Goal: Find specific page/section: Find specific page/section

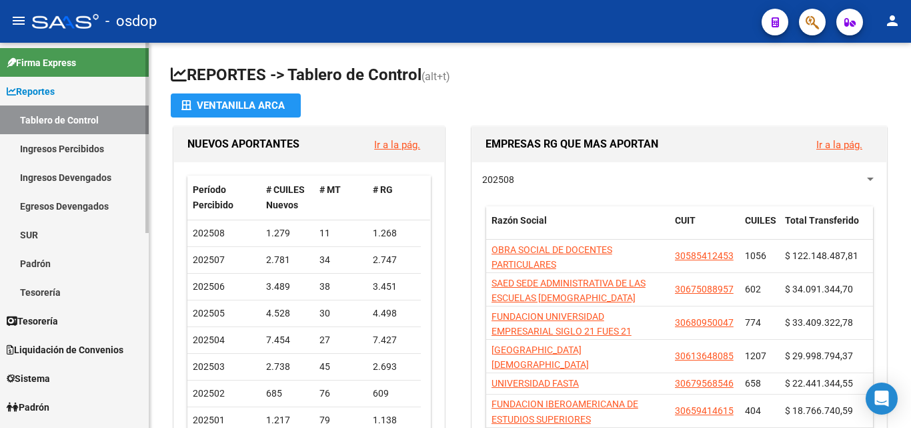
click at [75, 145] on link "Ingresos Percibidos" at bounding box center [74, 148] width 149 height 29
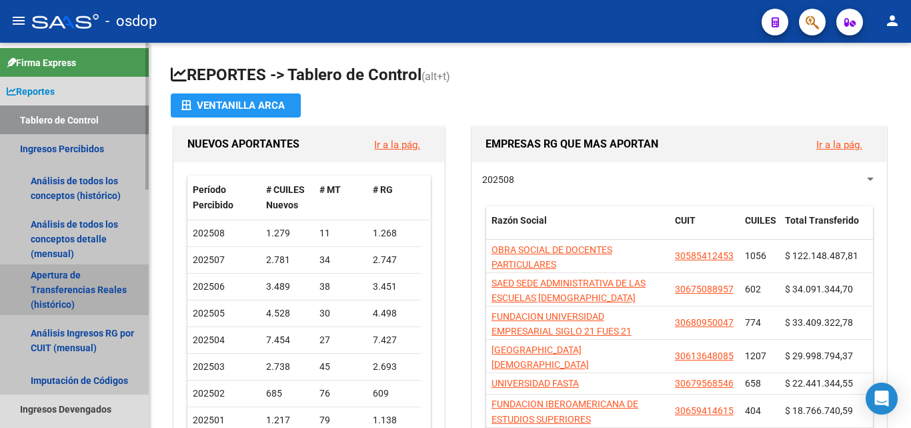
click at [85, 284] on link "Apertura de Transferencias Reales (histórico)" at bounding box center [74, 289] width 149 height 51
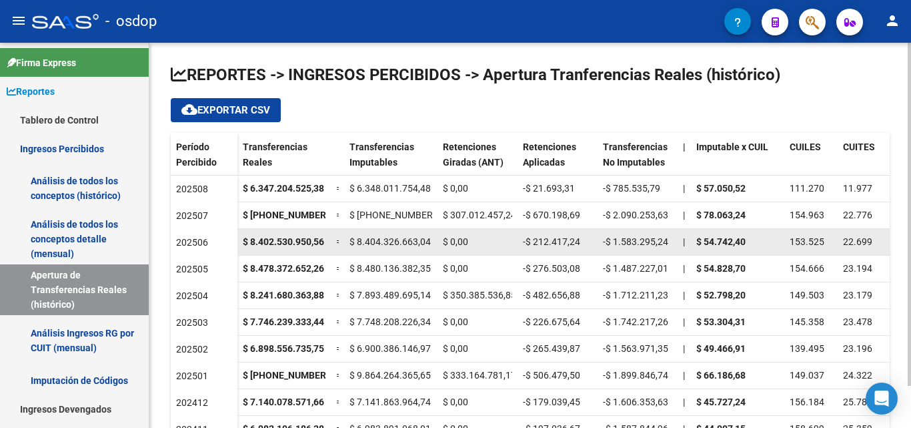
click at [718, 242] on strong "$ 54.742,40" at bounding box center [720, 241] width 49 height 11
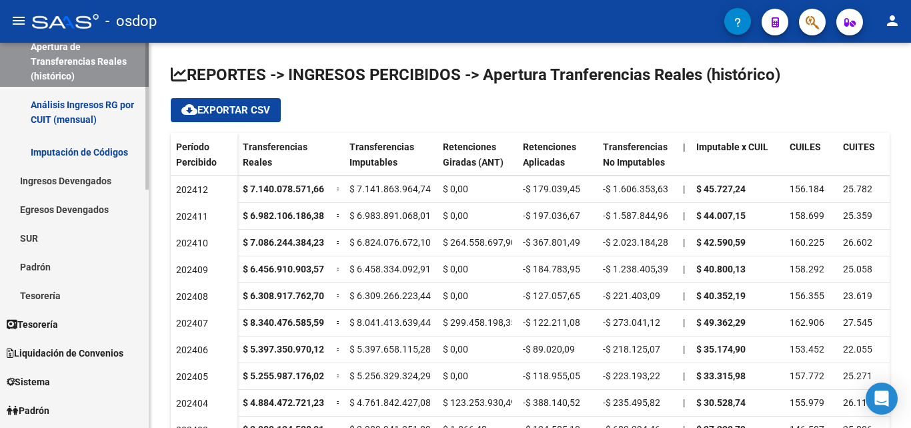
scroll to position [265, 0]
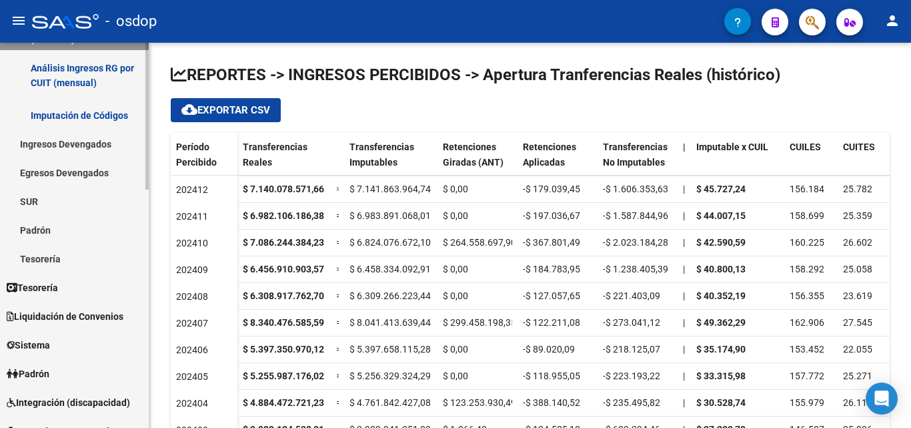
click at [149, 222] on mat-sidenav "Firma Express Reportes Tablero de Control Ingresos Percibidos Análisis de todos…" at bounding box center [74, 235] width 149 height 385
click at [30, 226] on link "Padrón" at bounding box center [74, 229] width 149 height 29
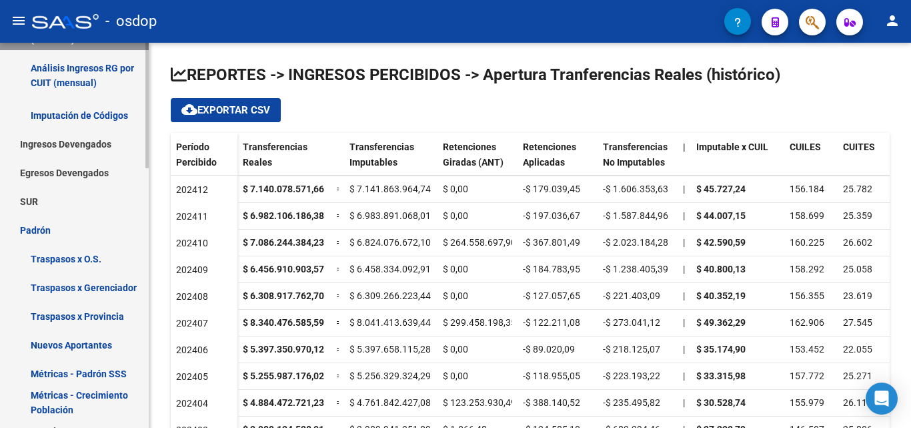
click at [67, 343] on link "Nuevos Aportantes" at bounding box center [74, 344] width 149 height 29
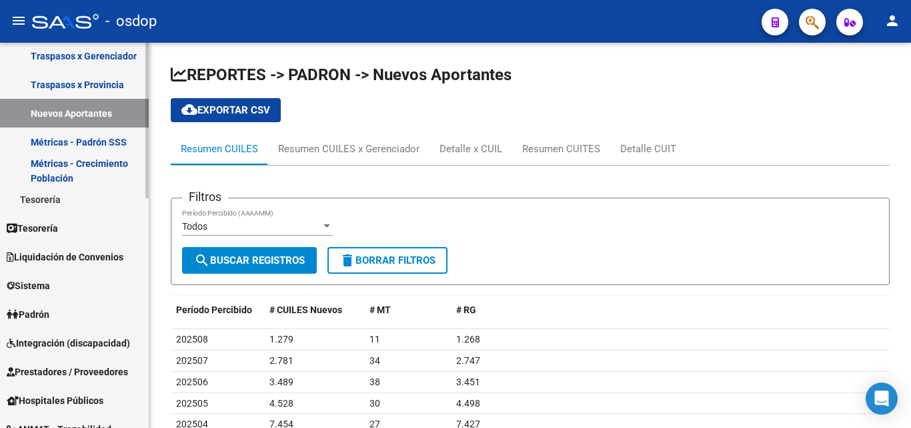
click at [113, 61] on link "Traspasos x Gerenciador" at bounding box center [74, 55] width 149 height 29
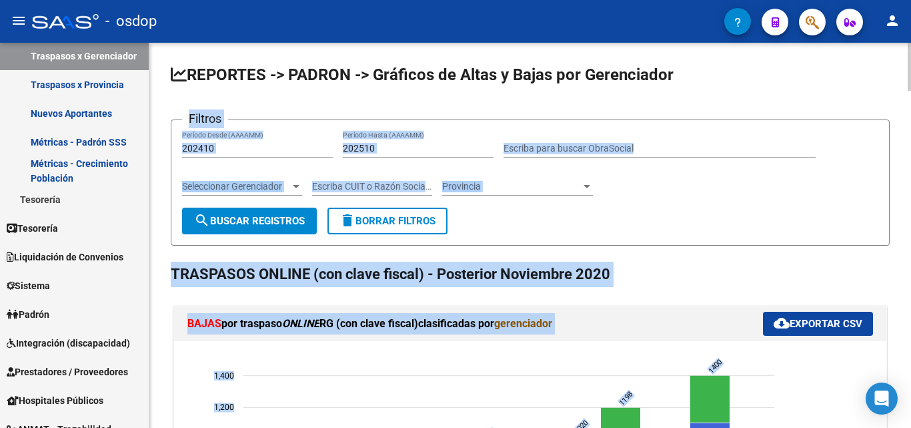
drag, startPoint x: 907, startPoint y: 86, endPoint x: 910, endPoint y: 105, distance: 19.6
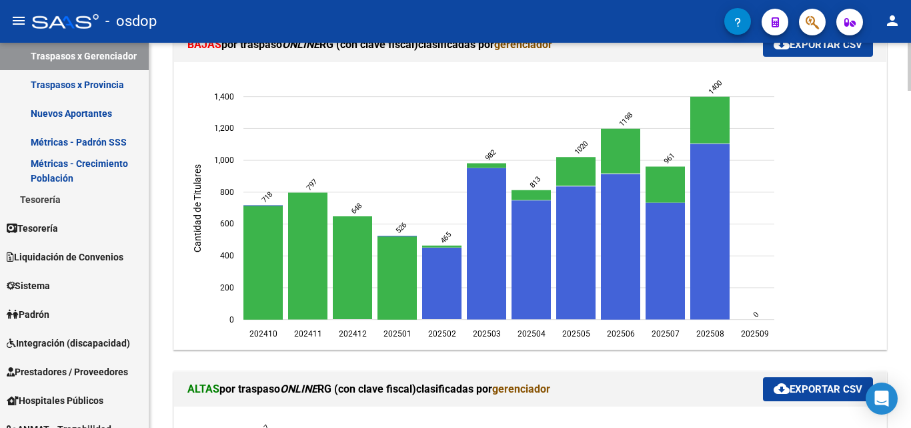
scroll to position [193, 0]
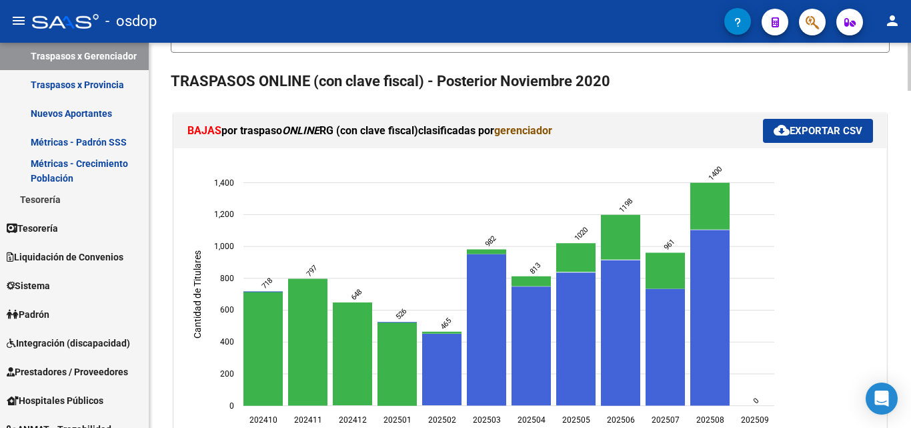
click at [910, 93] on div at bounding box center [909, 91] width 3 height 48
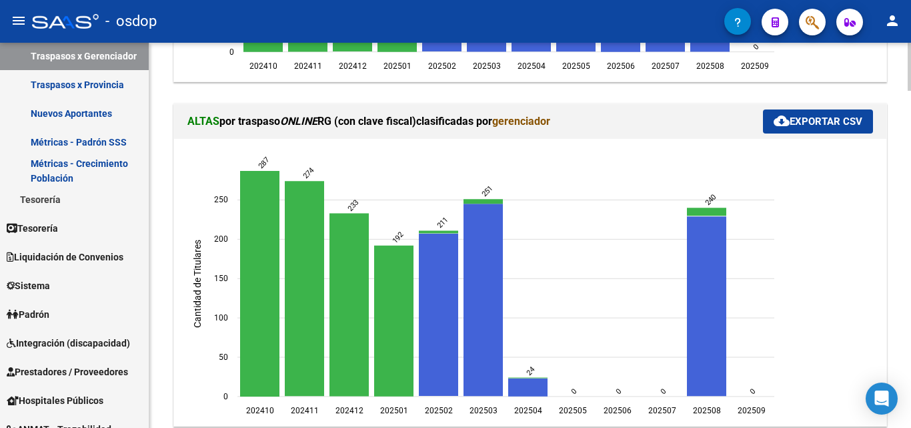
scroll to position [557, 0]
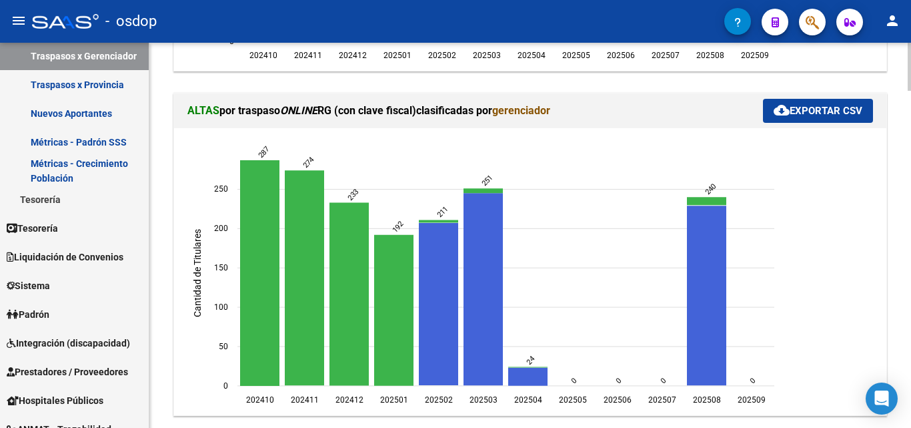
click at [910, 131] on div at bounding box center [909, 136] width 3 height 48
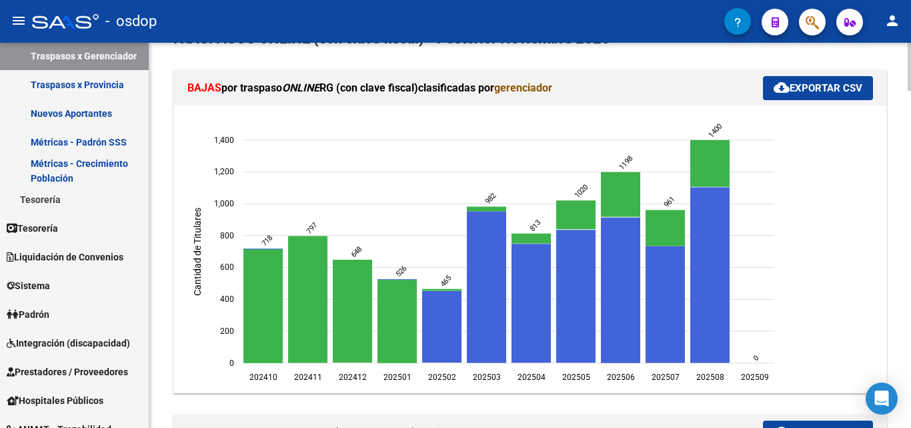
scroll to position [241, 0]
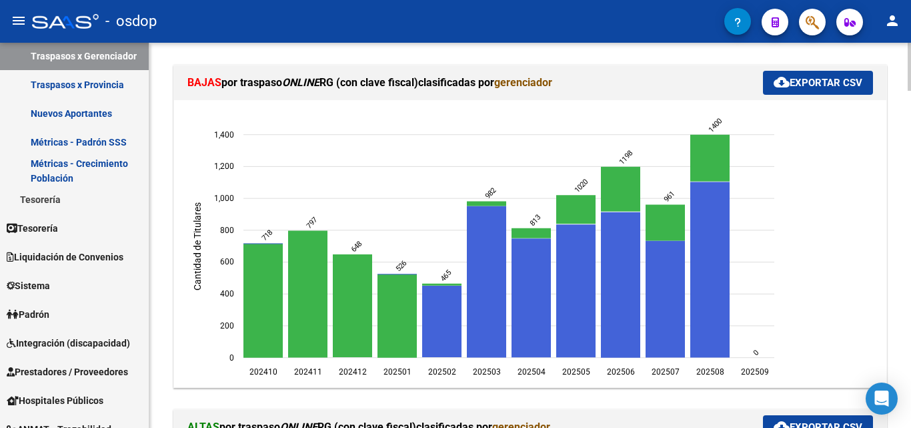
click at [910, 97] on div at bounding box center [909, 97] width 3 height 48
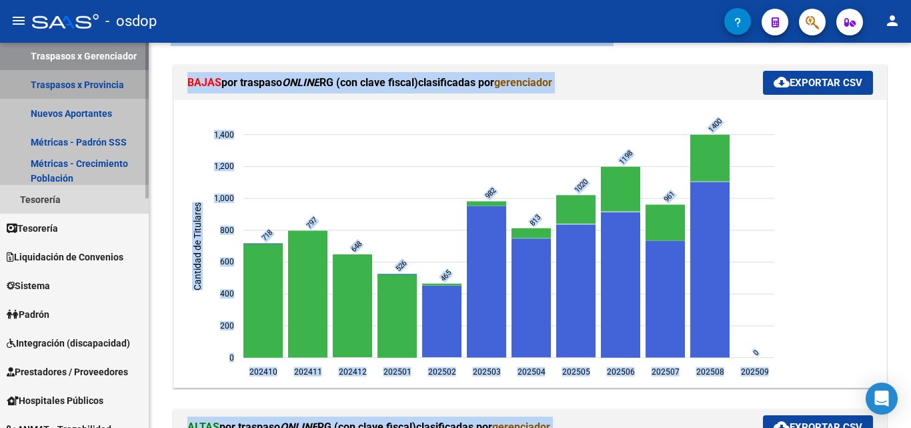
click at [108, 79] on link "Traspasos x Provincia" at bounding box center [74, 84] width 149 height 29
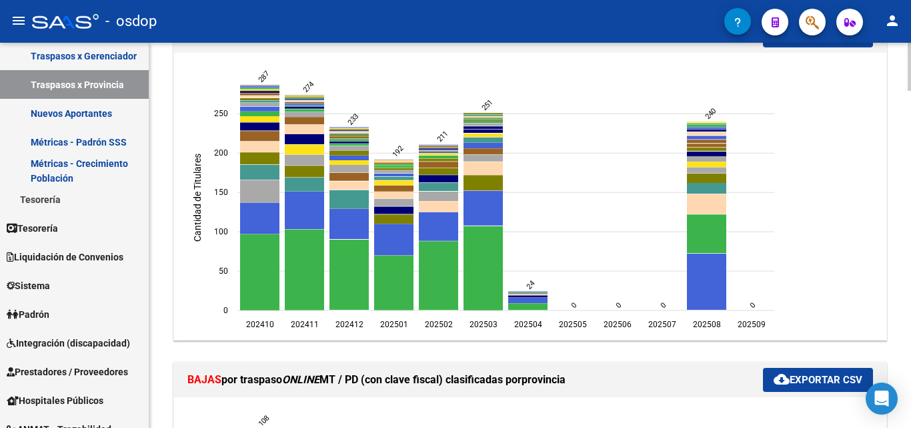
scroll to position [622, 0]
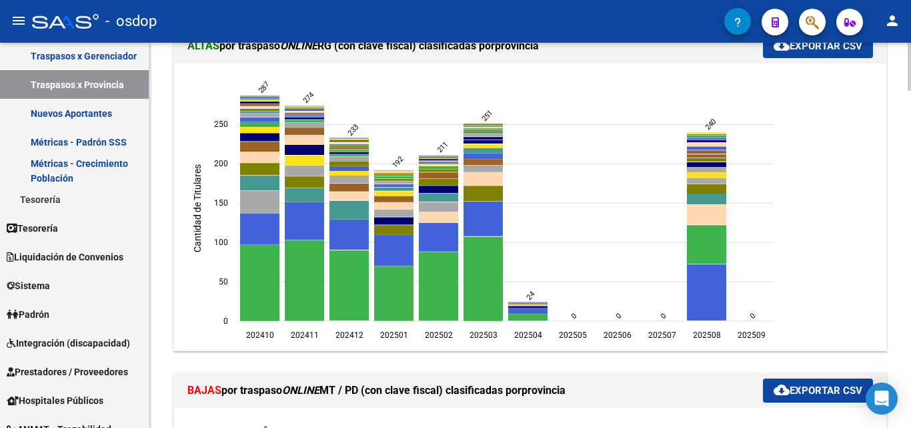
click at [908, 135] on div at bounding box center [909, 144] width 3 height 48
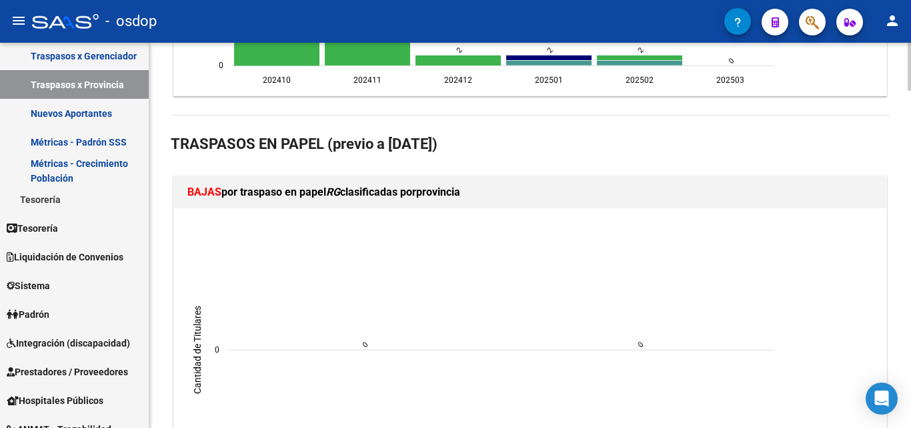
scroll to position [1592, 0]
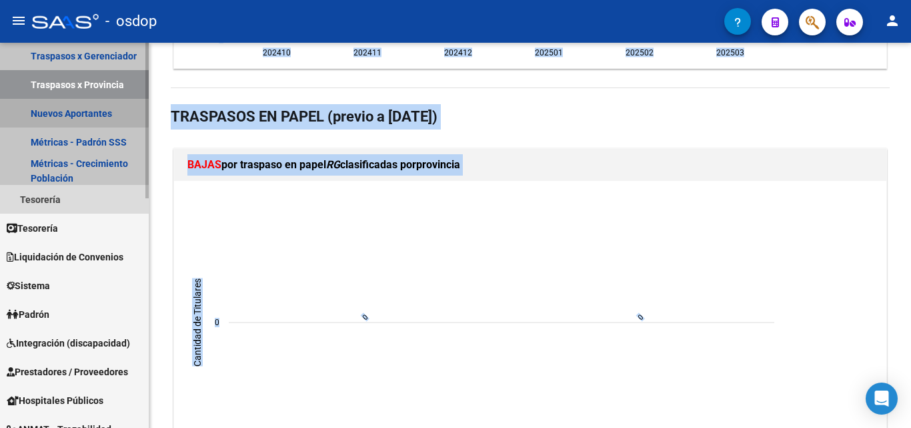
click at [55, 111] on link "Nuevos Aportantes" at bounding box center [74, 113] width 149 height 29
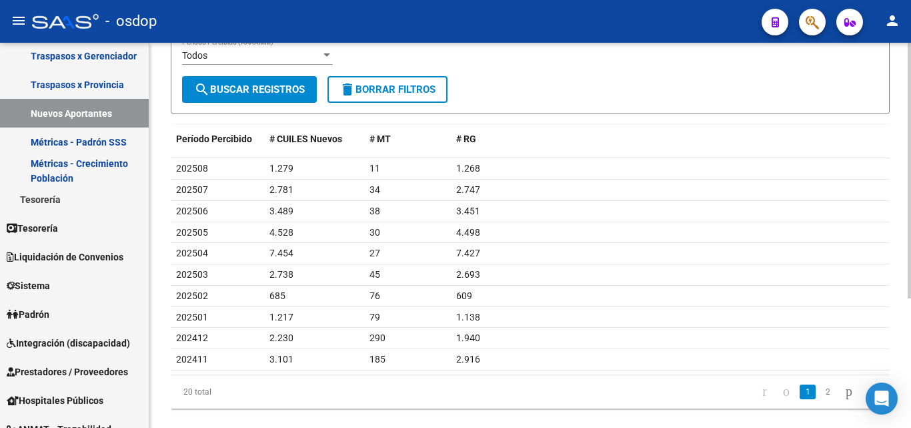
scroll to position [172, 0]
click at [910, 179] on div at bounding box center [909, 284] width 3 height 255
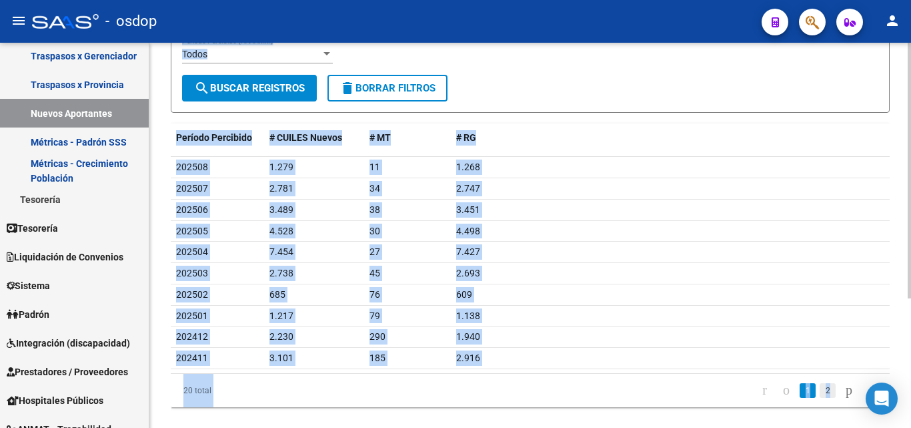
click at [820, 390] on link "2" at bounding box center [828, 390] width 16 height 15
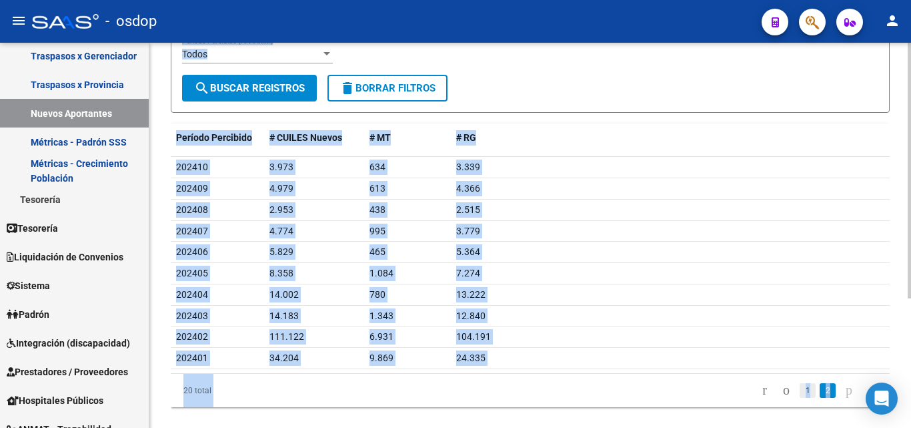
click at [800, 394] on link "1" at bounding box center [808, 390] width 16 height 15
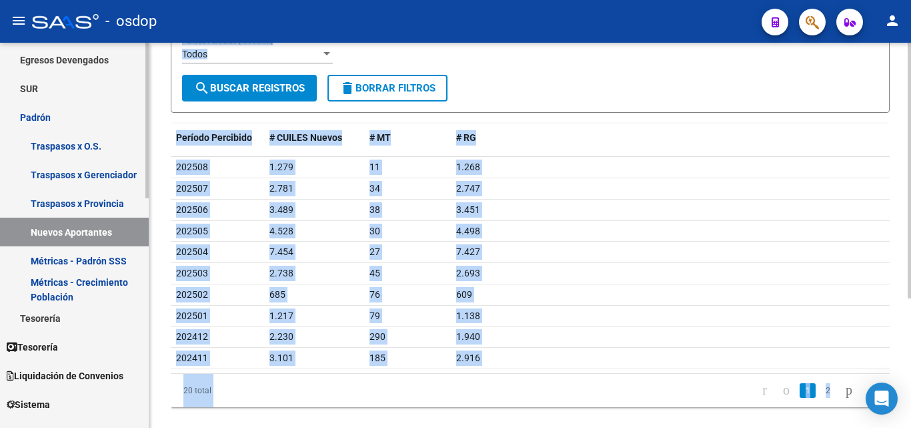
scroll to position [0, 0]
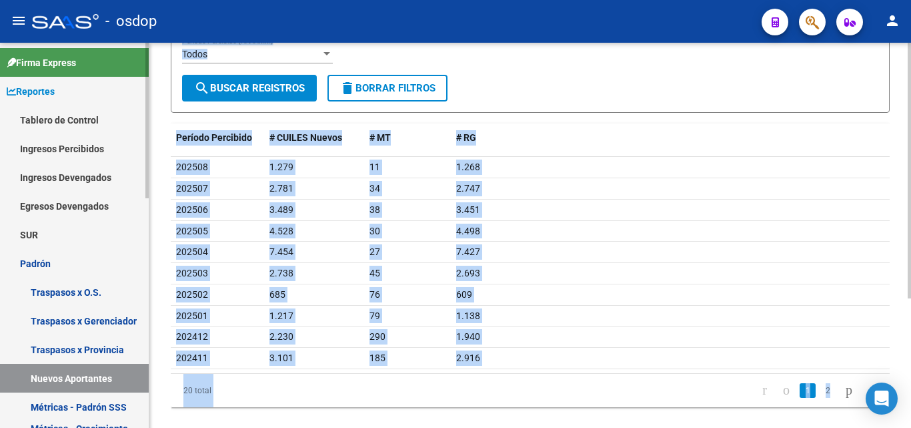
click at [153, 53] on mat-sidenav-container "Firma Express Reportes Tablero de Control Ingresos Percibidos Análisis de todos…" at bounding box center [455, 235] width 911 height 385
click at [67, 119] on link "Tablero de Control" at bounding box center [74, 119] width 149 height 29
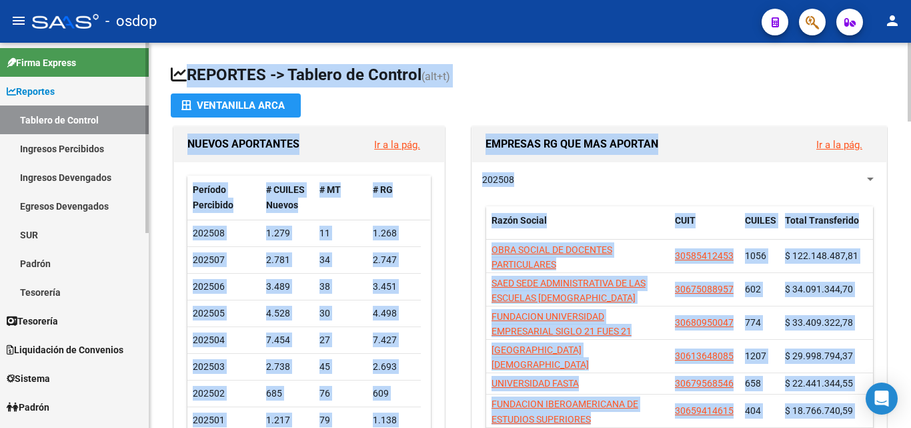
click at [63, 147] on link "Ingresos Percibidos" at bounding box center [74, 148] width 149 height 29
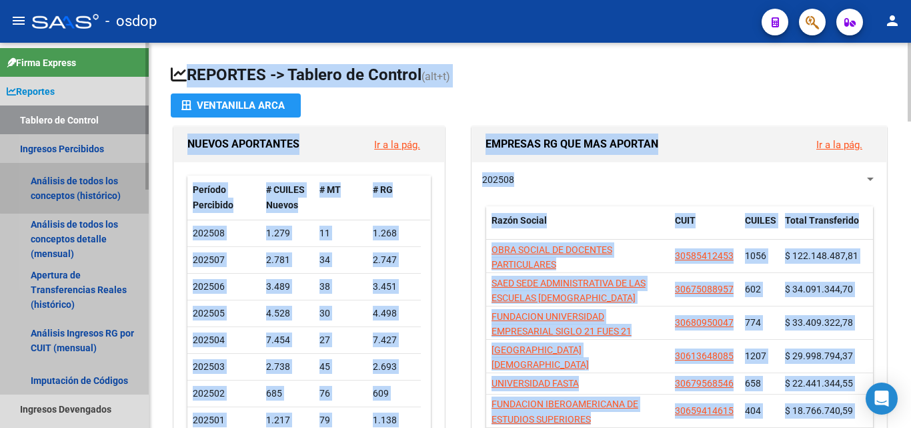
click at [77, 179] on link "Análisis de todos los conceptos (histórico)" at bounding box center [74, 188] width 149 height 51
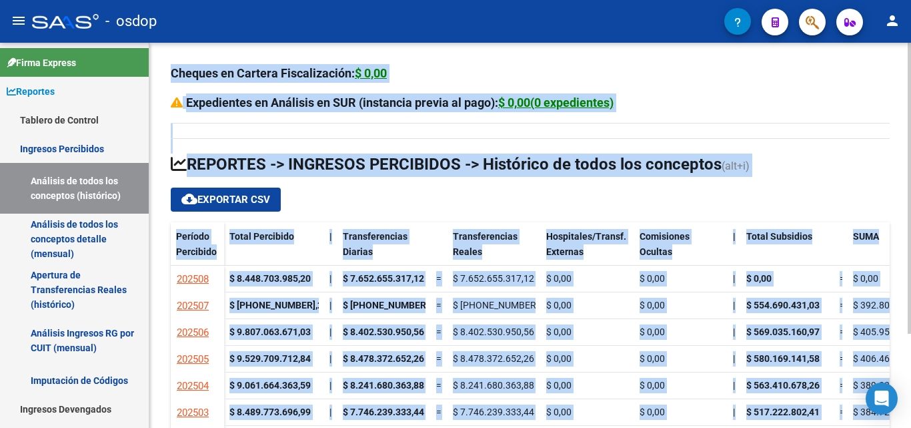
click at [871, 116] on div "Cheques en Cartera Fiscalización: $ 0,00 Expedientes en Análisis en SUR (instan…" at bounding box center [530, 286] width 719 height 445
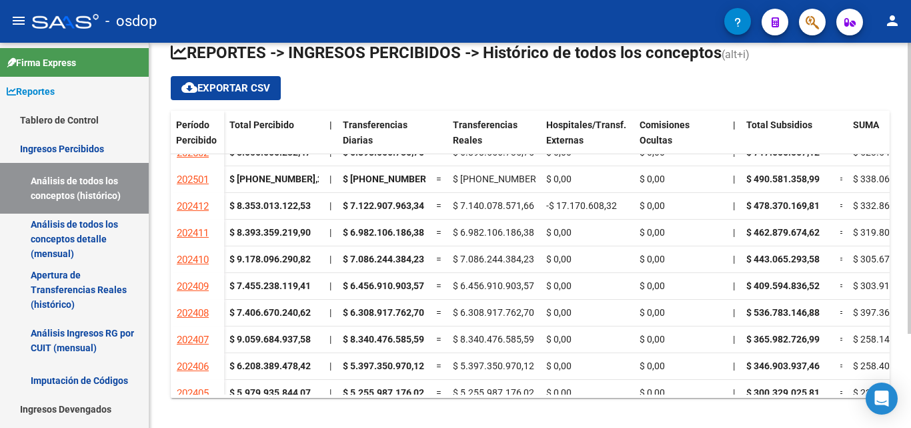
scroll to position [124, 0]
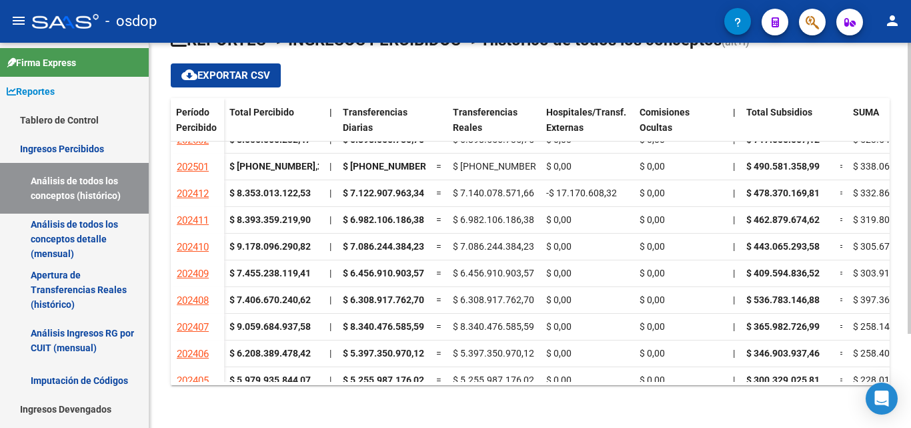
click at [910, 380] on div at bounding box center [909, 282] width 3 height 291
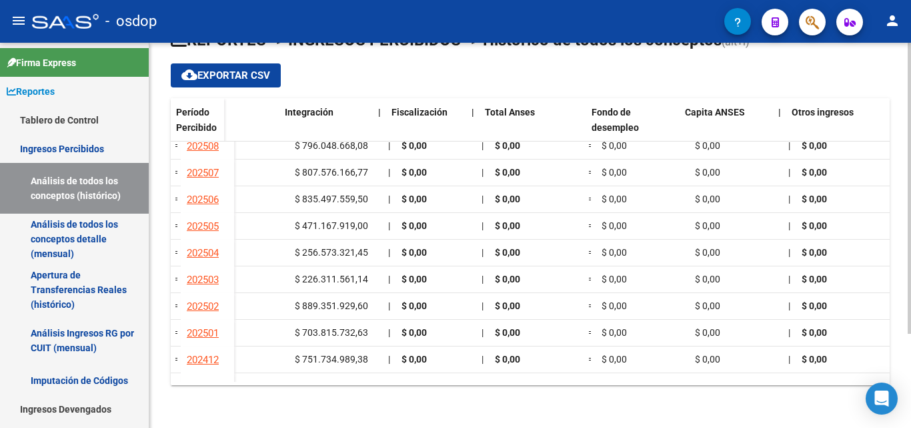
scroll to position [0, 1169]
